Goal: Use online tool/utility: Utilize a website feature to perform a specific function

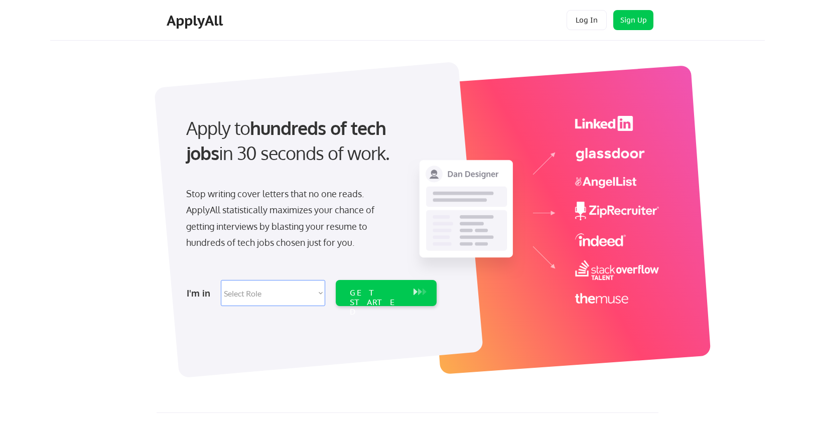
click at [310, 300] on select "Select Role Software Engineering Product Management Customer Success Sales UI/U…" at bounding box center [273, 293] width 104 height 26
select select ""data_science___analytics""
click at [221, 280] on select "Select Role Software Engineering Product Management Customer Success Sales UI/U…" at bounding box center [273, 293] width 104 height 26
select select ""data_science___analytics""
click at [377, 292] on div "GET STARTED" at bounding box center [377, 302] width 54 height 29
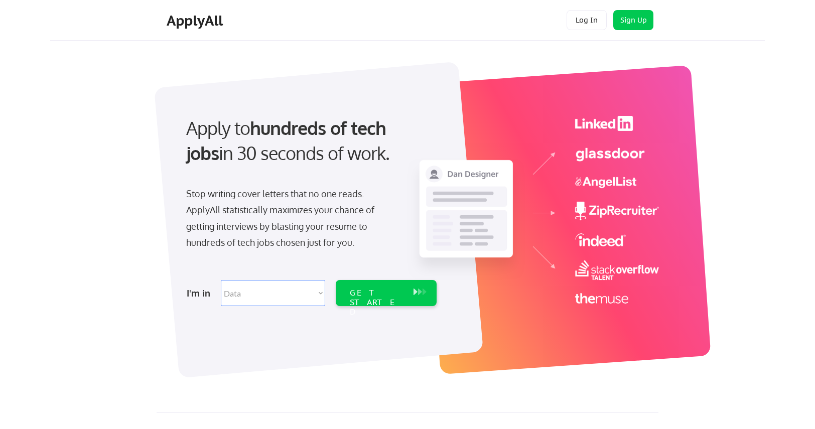
select select ""data_science___analytics""
